Goal: Find specific page/section: Find specific page/section

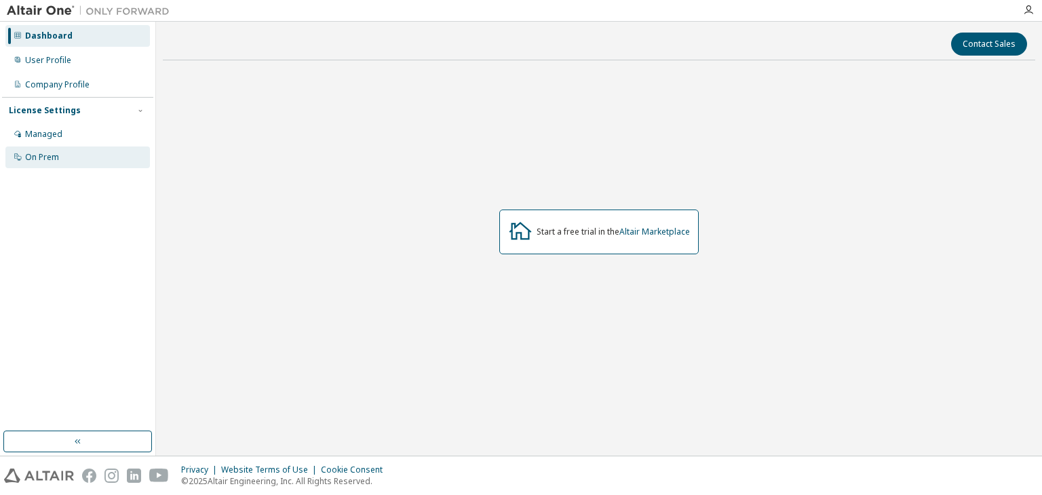
click at [49, 160] on div "On Prem" at bounding box center [42, 157] width 34 height 11
